Goal: Task Accomplishment & Management: Use online tool/utility

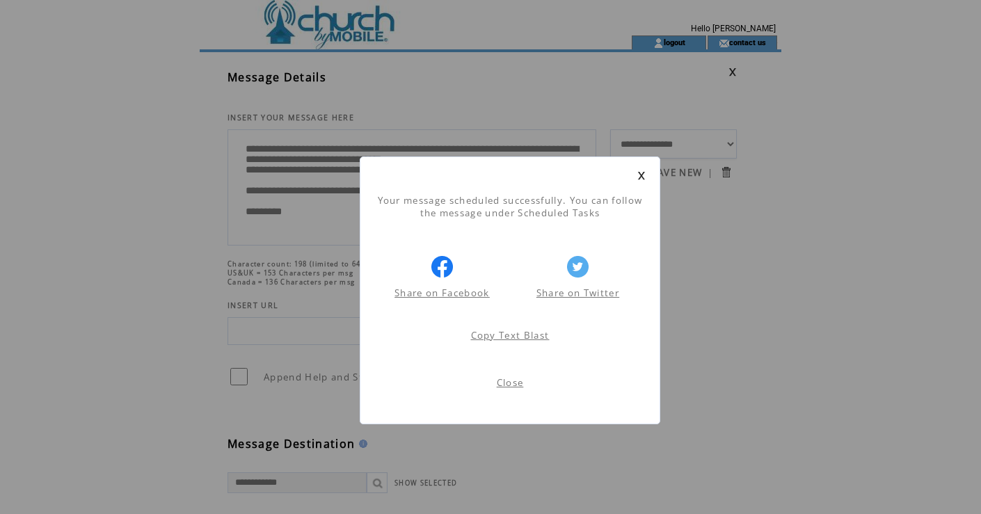
scroll to position [1, 0]
click at [642, 175] on link at bounding box center [642, 175] width 8 height 9
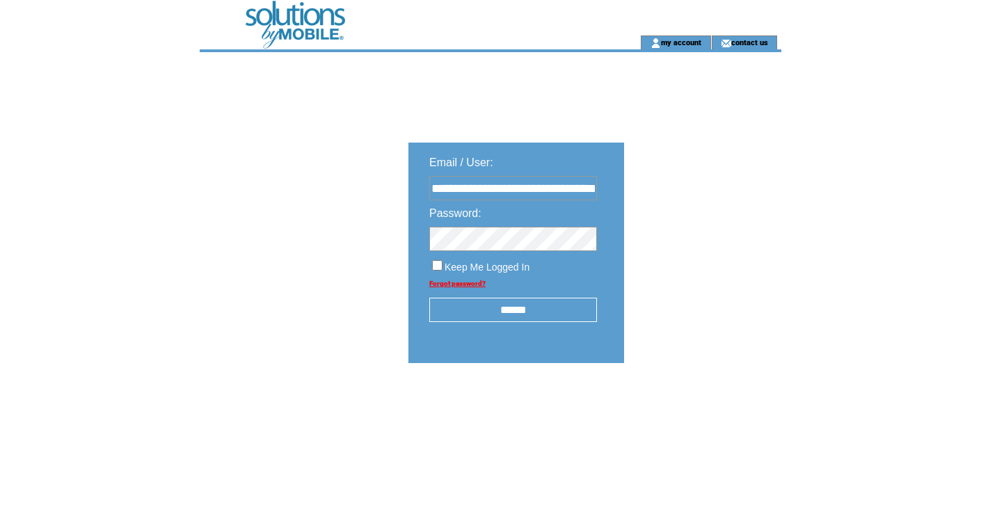
type input "**********"
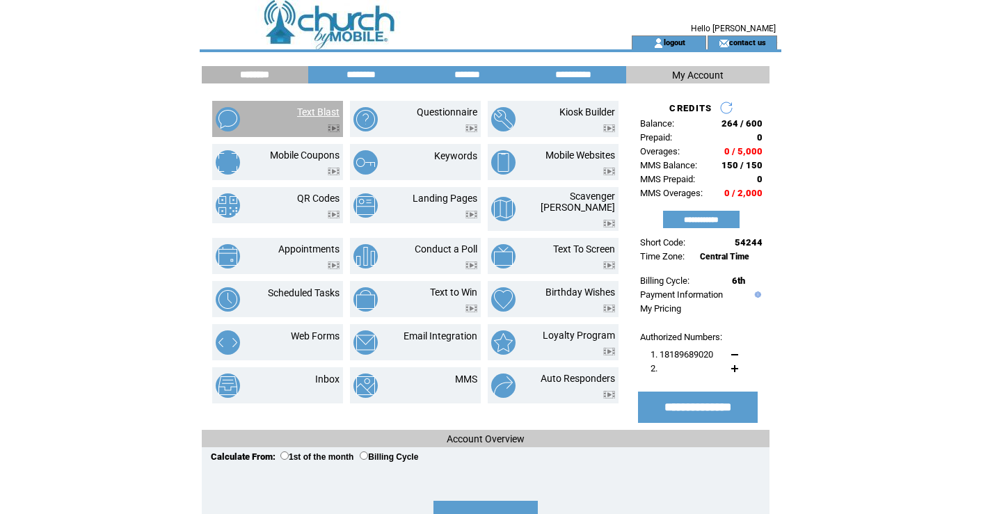
click at [310, 111] on link "Text Blast" at bounding box center [318, 111] width 42 height 11
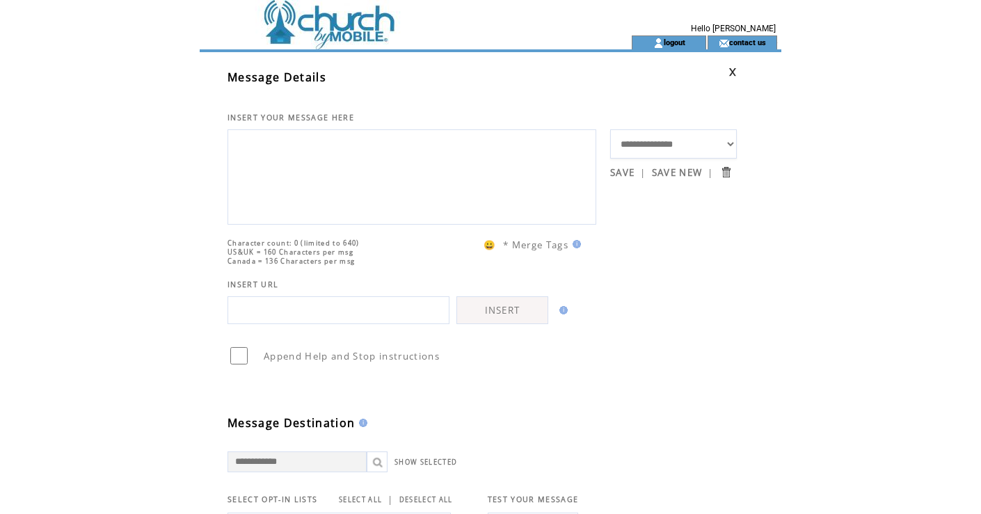
click at [326, 31] on td at bounding box center [391, 17] width 382 height 35
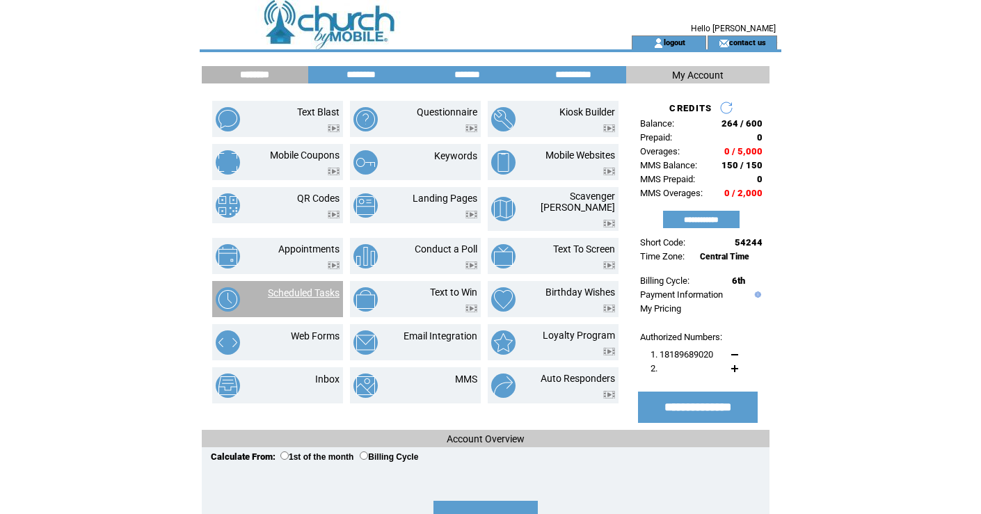
click at [299, 287] on link "Scheduled Tasks" at bounding box center [304, 292] width 72 height 11
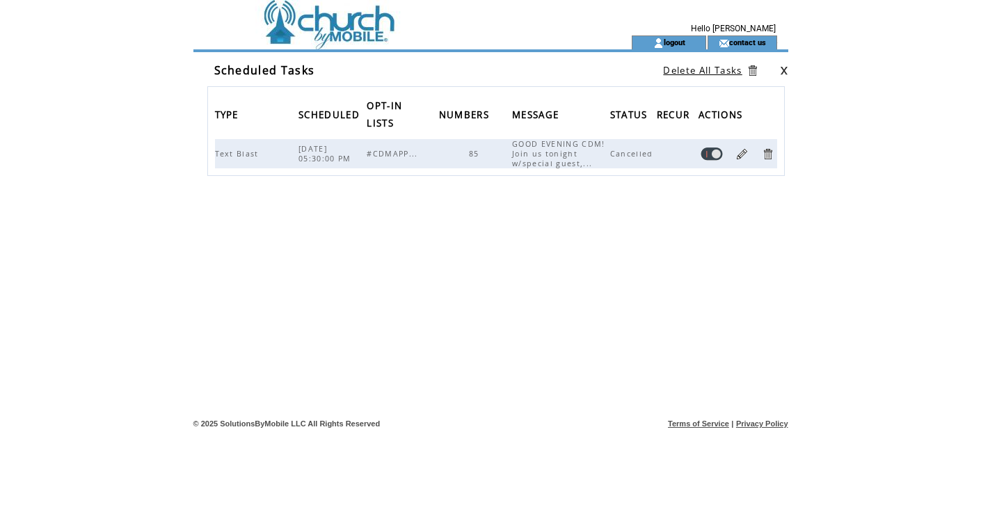
click at [741, 154] on link at bounding box center [742, 154] width 13 height 13
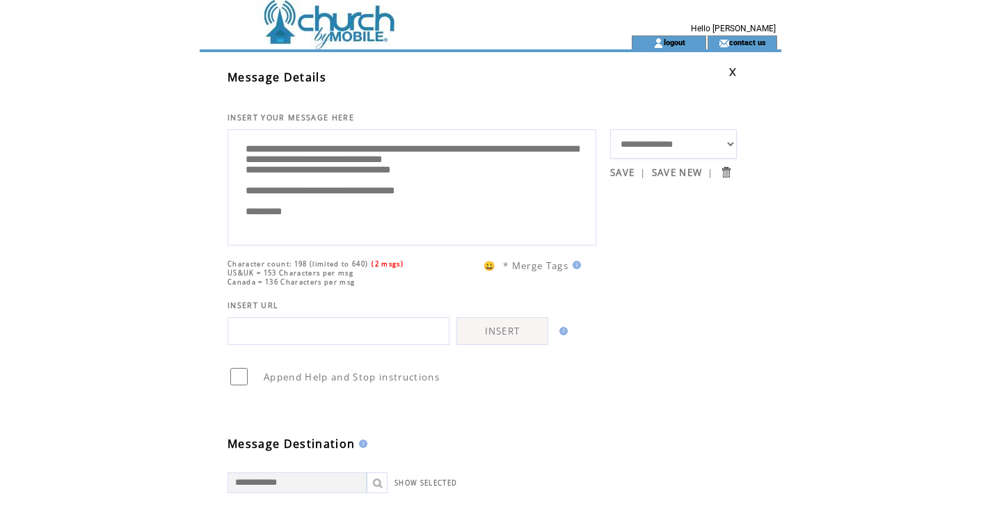
scroll to position [28, 0]
drag, startPoint x: 246, startPoint y: 152, endPoint x: 274, endPoint y: 268, distance: 118.9
click at [355, 25] on td at bounding box center [391, 17] width 382 height 35
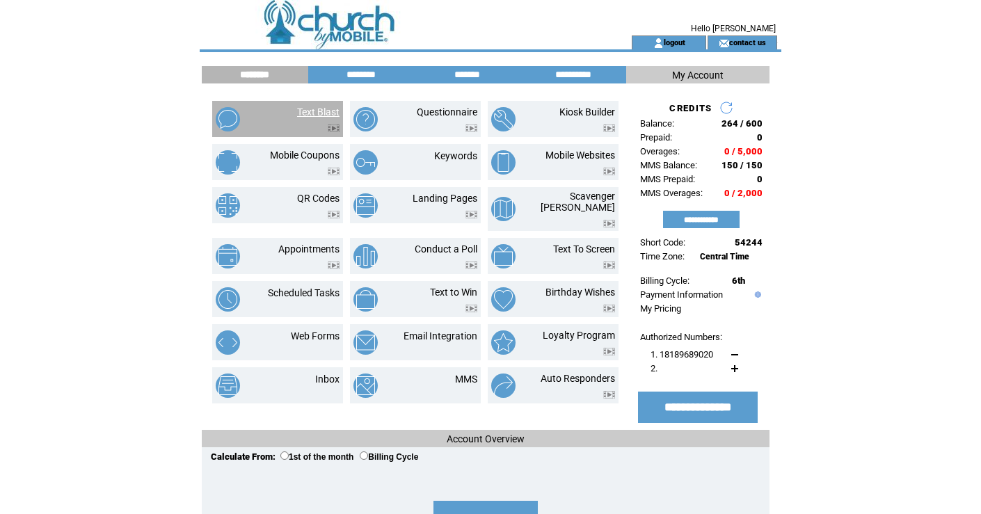
click at [313, 111] on link "Text Blast" at bounding box center [318, 111] width 42 height 11
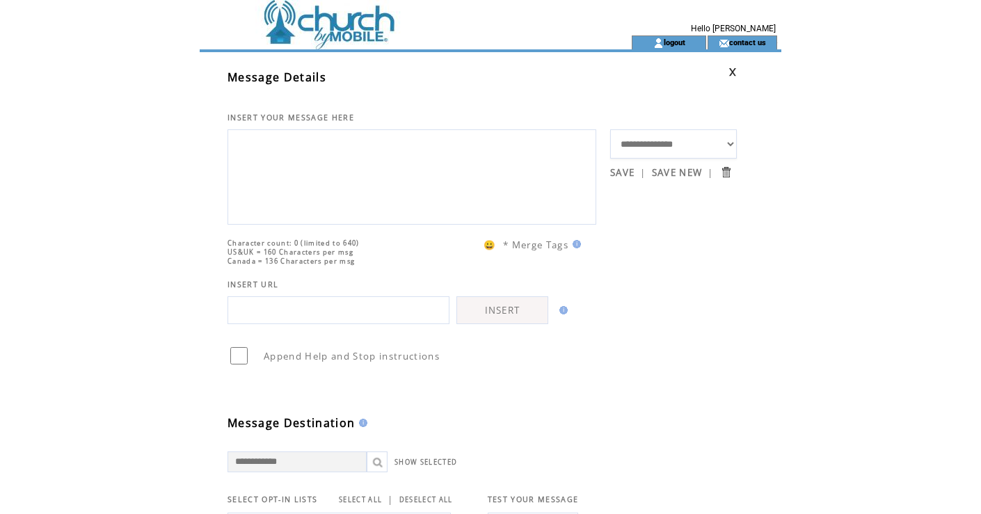
click at [312, 141] on textarea at bounding box center [412, 176] width 354 height 84
paste textarea "**********"
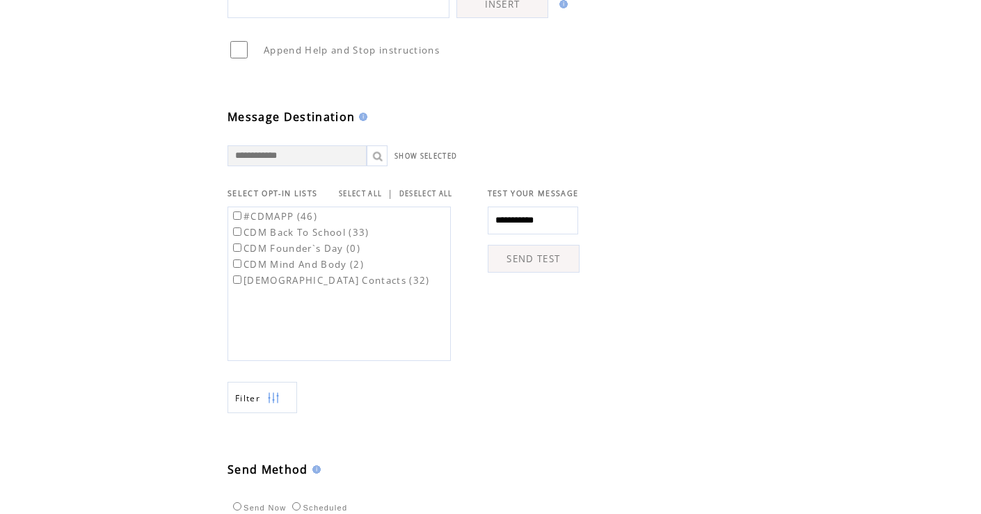
scroll to position [306, 0]
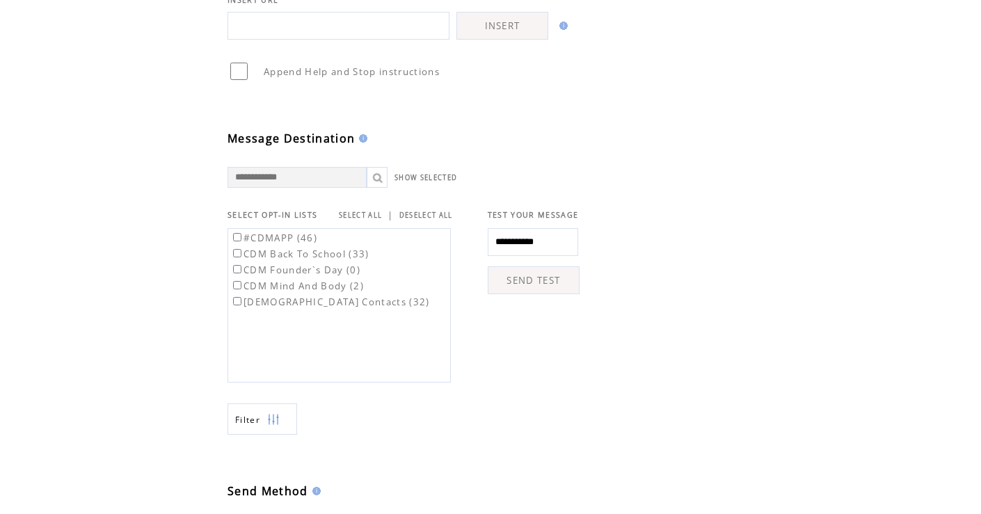
type textarea "**********"
click at [364, 220] on link "SELECT ALL" at bounding box center [360, 215] width 43 height 9
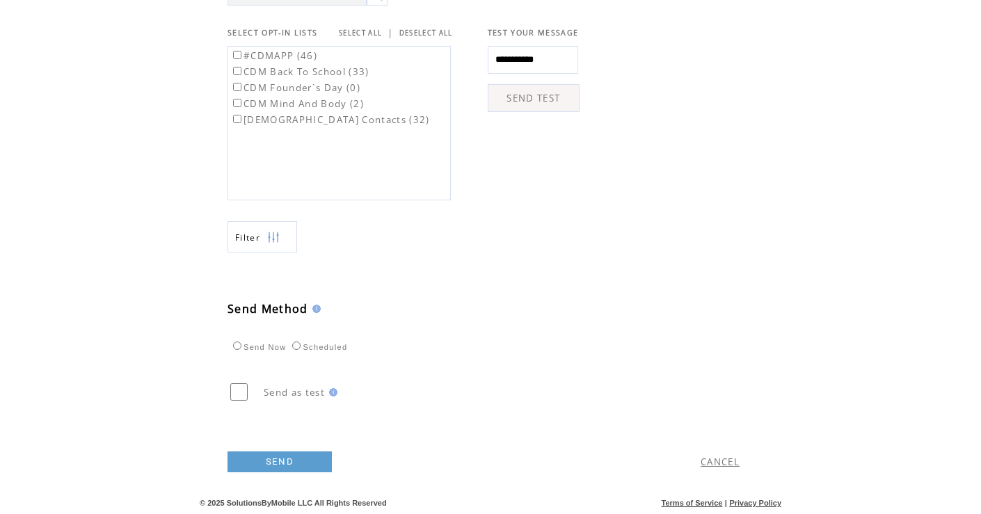
scroll to position [496, 0]
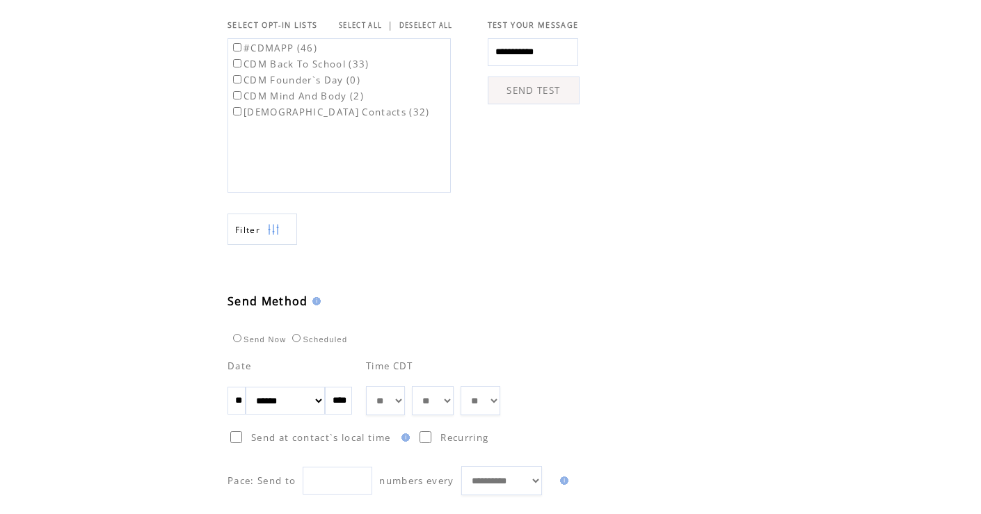
select select "*"
select select "**"
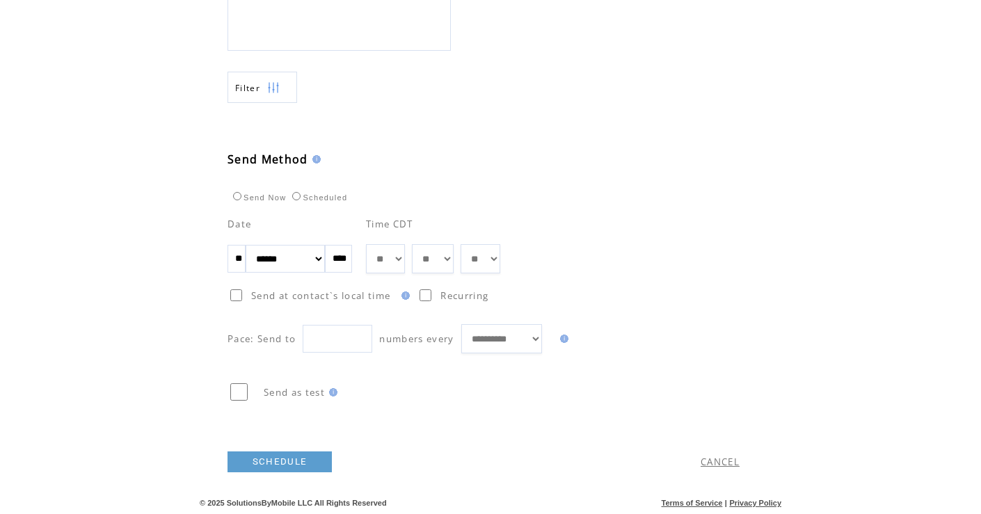
scroll to position [645, 0]
click at [272, 464] on link "SCHEDULE" at bounding box center [280, 462] width 104 height 21
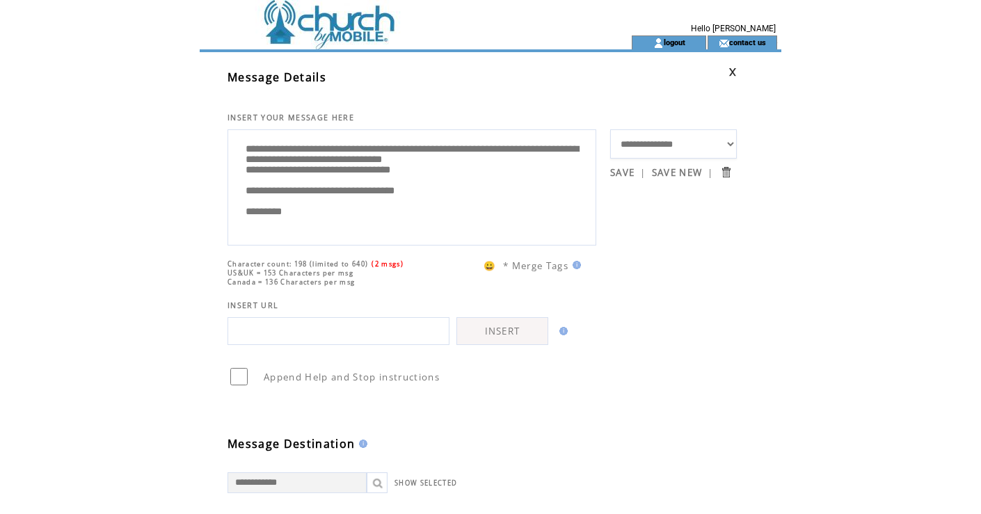
scroll to position [1, 0]
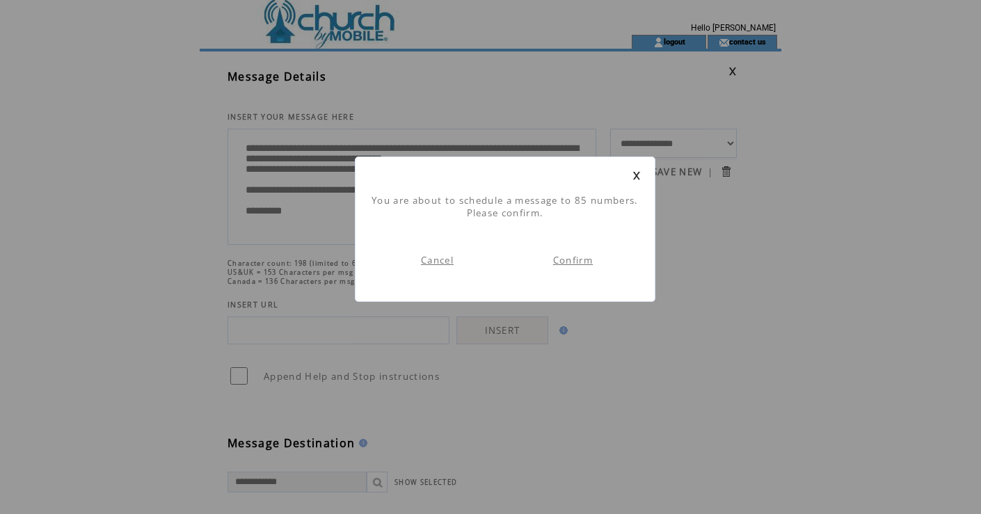
click at [579, 261] on link "Confirm" at bounding box center [573, 260] width 40 height 13
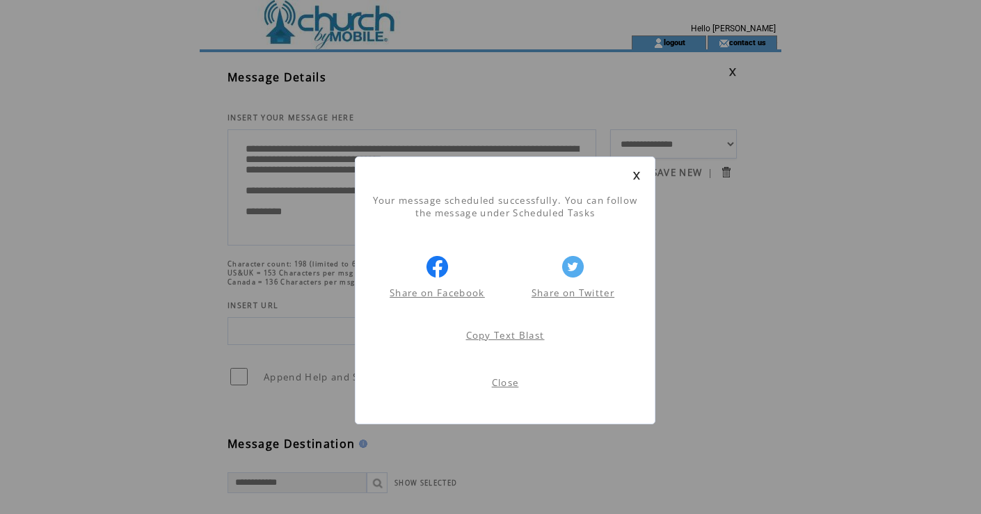
scroll to position [1, 0]
